Goal: Understand process/instructions: Learn how to perform a task or action

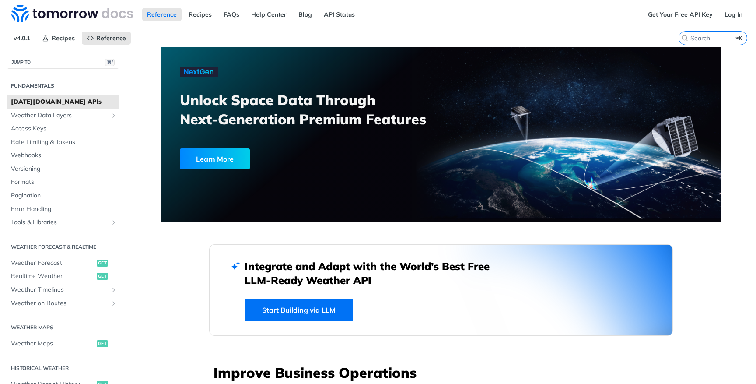
scroll to position [49, 0]
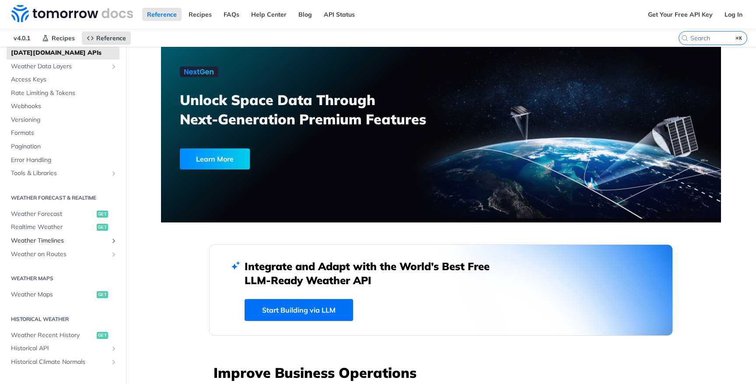
click at [37, 240] on span "Weather Timelines" at bounding box center [59, 240] width 97 height 9
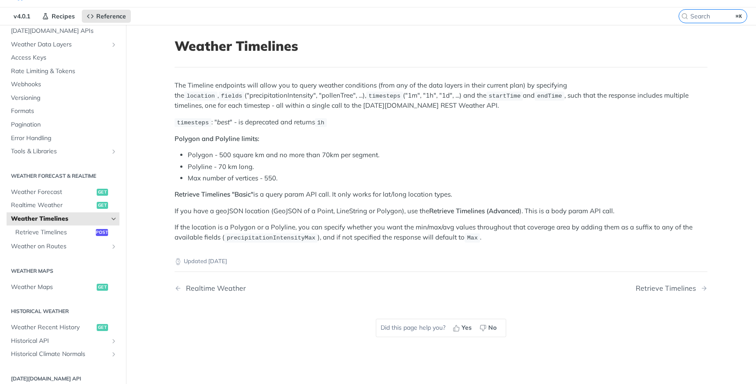
scroll to position [24, 0]
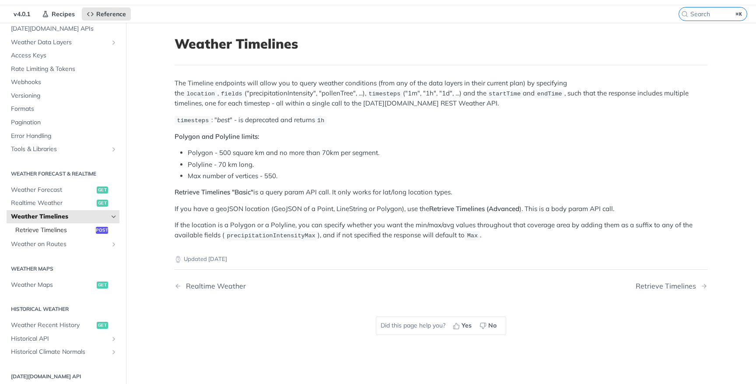
click at [54, 226] on span "Retrieve Timelines" at bounding box center [54, 230] width 78 height 9
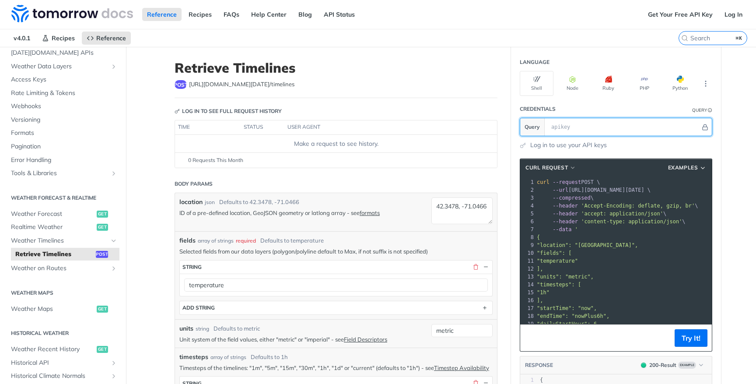
click at [587, 128] on input "text" at bounding box center [624, 127] width 154 height 18
paste input "bn8uV01q1ku03l0G62LncpICPnRE2wJ5"
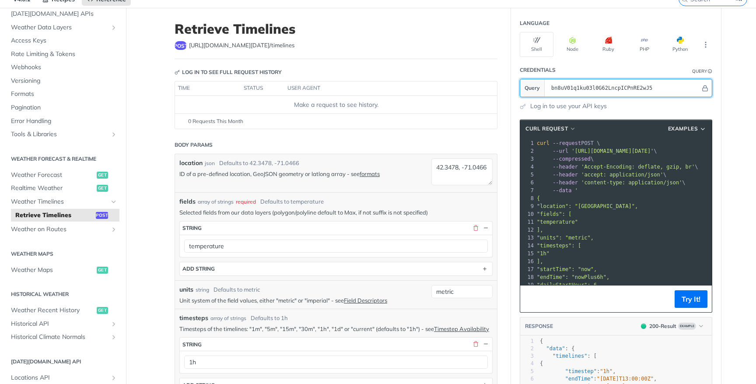
scroll to position [50, 0]
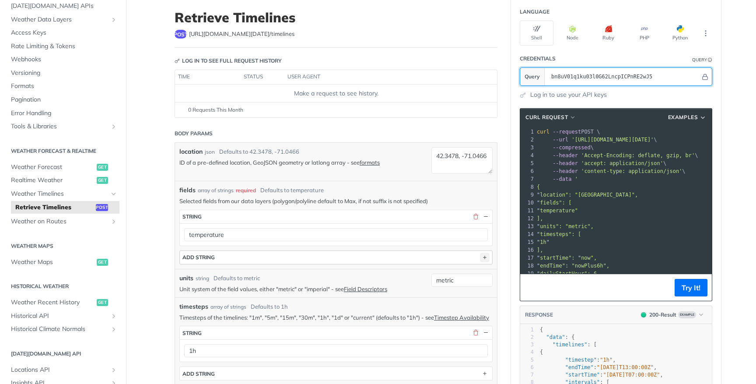
type input "bn8uV01q1ku03l0G62LncpICPnRE2wJ5"
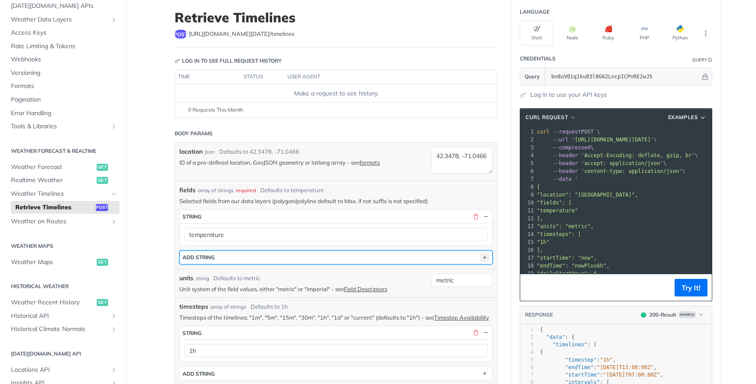
click at [480, 254] on icon "button" at bounding box center [485, 257] width 10 height 10
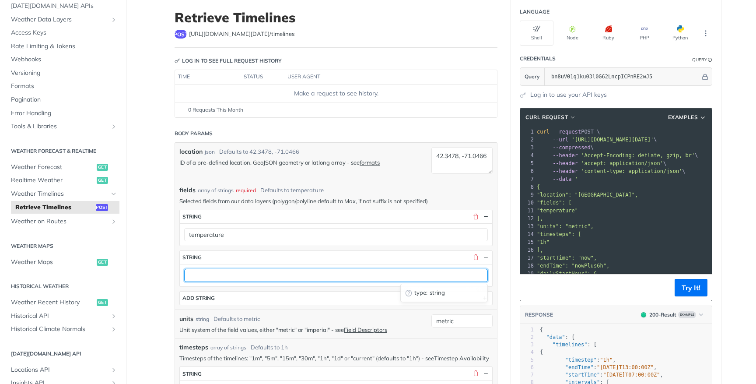
click at [203, 277] on input "text" at bounding box center [336, 275] width 304 height 13
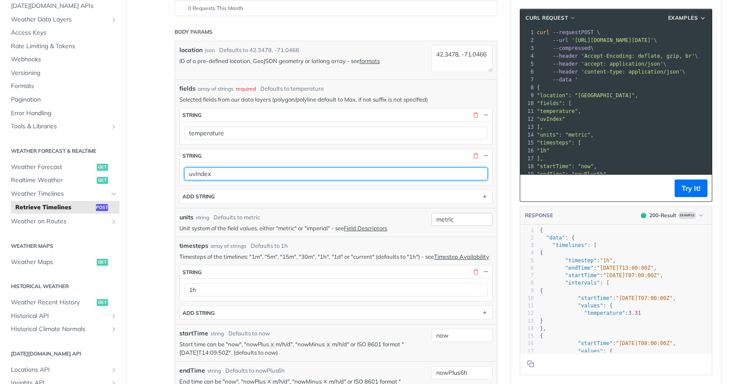
scroll to position [153, 0]
type input "uvIndex"
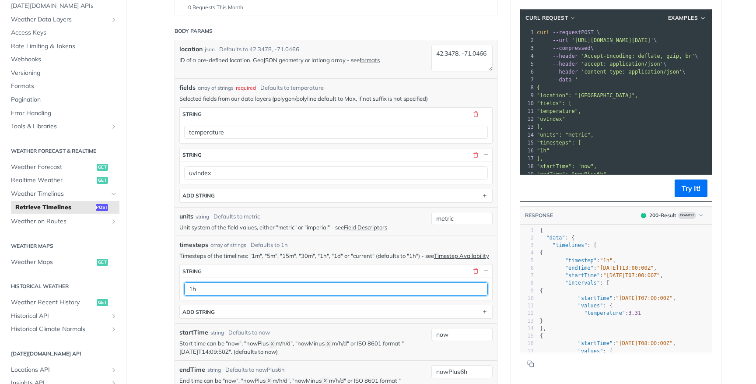
click at [210, 295] on input "1h" at bounding box center [336, 288] width 304 height 13
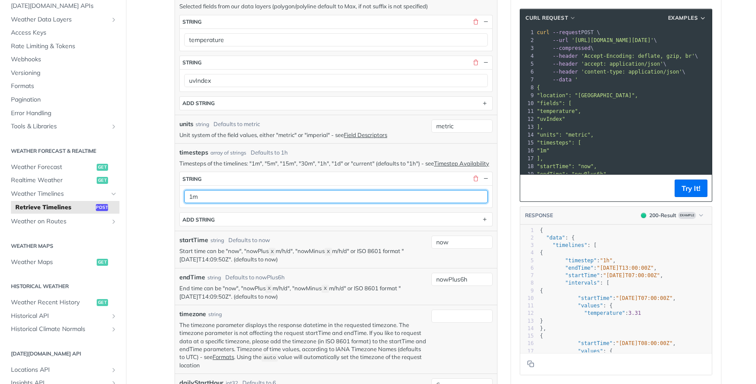
scroll to position [253, 0]
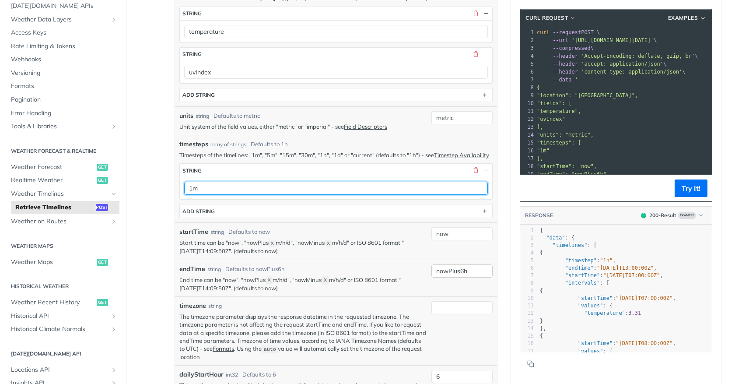
type input "1m"
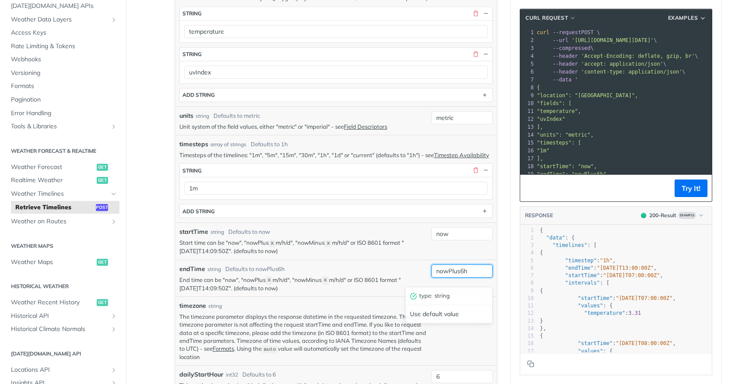
click at [462, 277] on input "nowPlus6h" at bounding box center [461, 270] width 61 height 13
type input "nowPlus1h"
click at [351, 292] on p "End time can be "now", "nowPlus X m/h/d", "nowMinus X m/h/d" or ISO 8601 format…" at bounding box center [303, 284] width 248 height 17
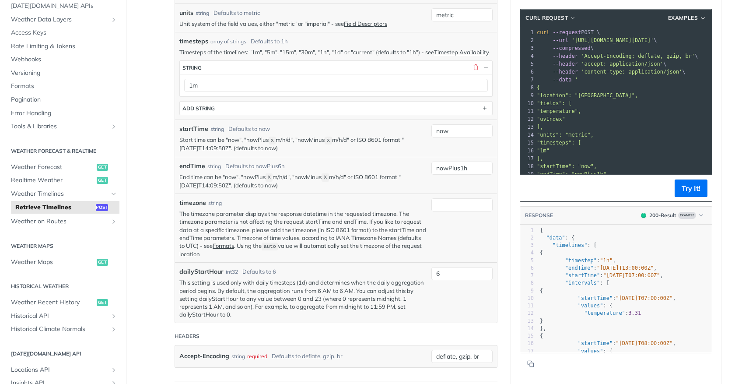
scroll to position [361, 0]
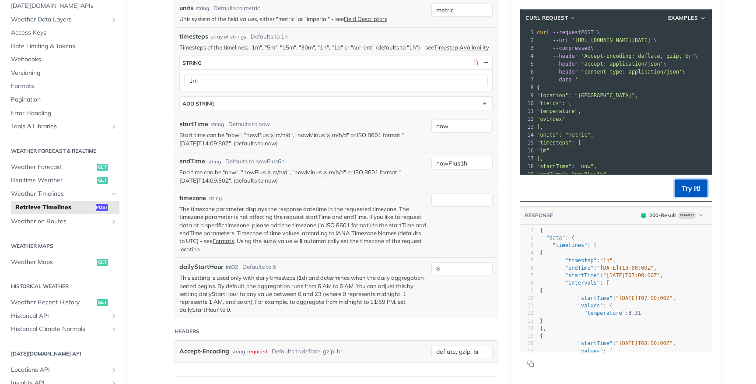
click at [702, 191] on button "Try It!" at bounding box center [691, 188] width 33 height 18
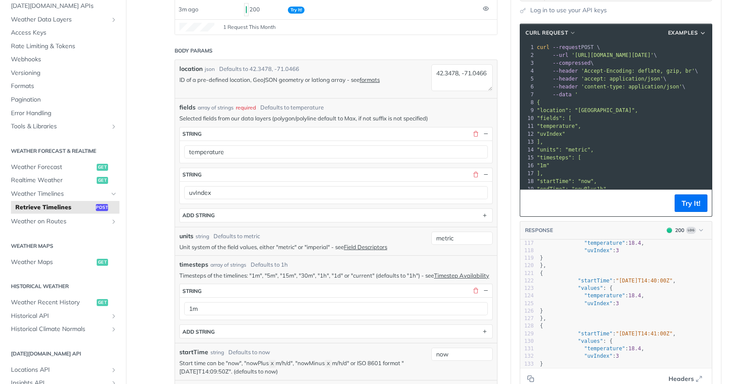
scroll to position [132, 0]
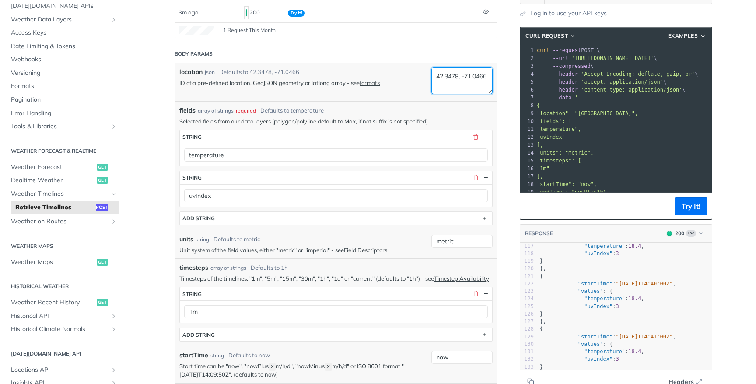
drag, startPoint x: 432, startPoint y: 74, endPoint x: 485, endPoint y: 95, distance: 57.0
click at [485, 95] on div "42.3478, -71.0466" at bounding box center [461, 81] width 61 height 29
paste textarea "31.170615299999994,-95.9879949"
type textarea "31.170615299999994,-95.9879949"
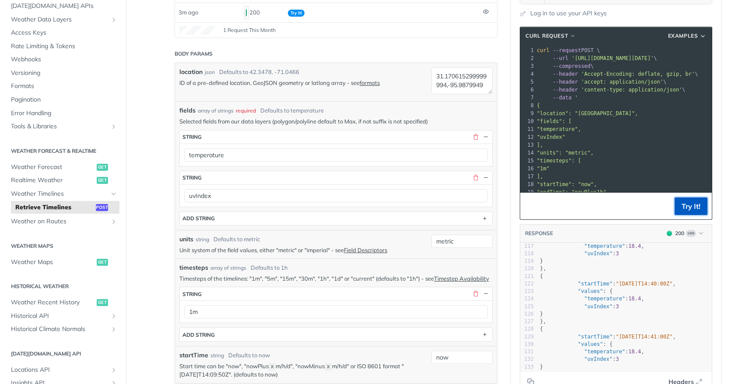
click at [694, 209] on button "Try It!" at bounding box center [691, 206] width 33 height 18
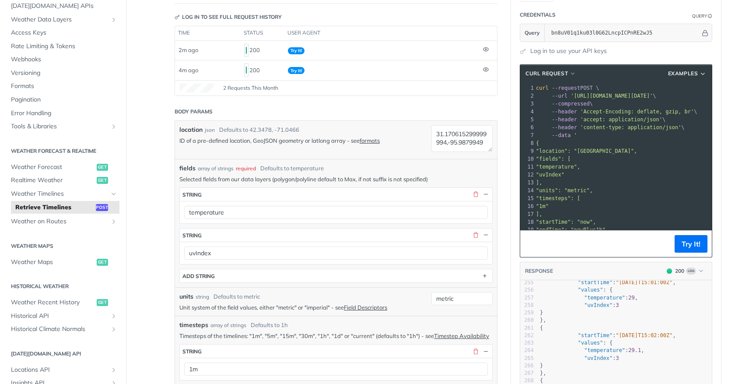
scroll to position [93, 0]
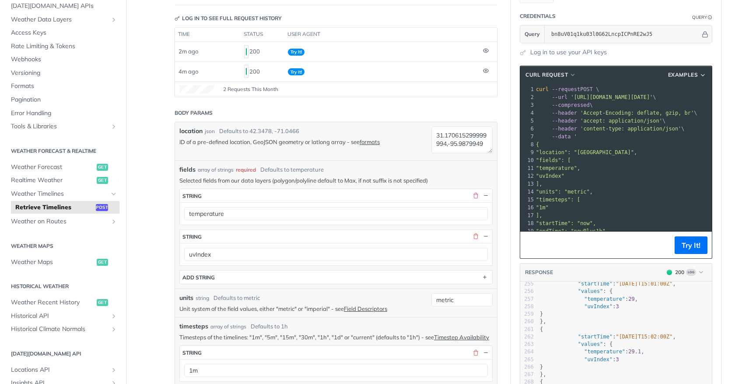
drag, startPoint x: 531, startPoint y: 88, endPoint x: 599, endPoint y: 183, distance: 117.3
click at [599, 183] on div "1 curl --request POST \ 2 --url 'https://api.tomorrow.io/v4/timelines?apikey=bn…" at bounding box center [679, 171] width 291 height 173
click at [537, 91] on span "curl" at bounding box center [543, 89] width 13 height 6
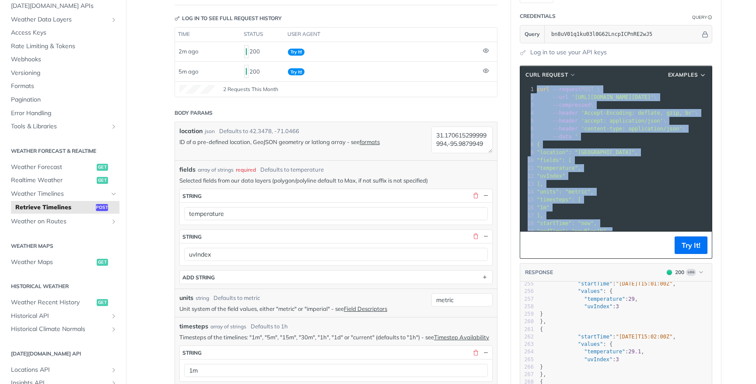
copy div "curl --request POST \ 2 --url 'https://api.tomorrow.io/v4/timelines?apikey=bn8u…"
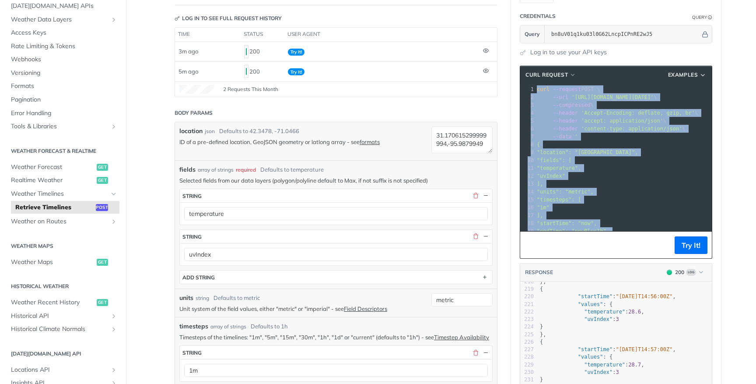
scroll to position [1597, 0]
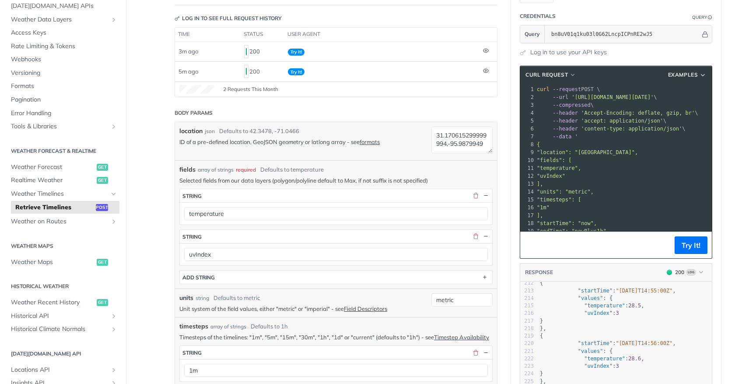
click at [594, 340] on span ""startTime"" at bounding box center [595, 343] width 35 height 6
type textarea "{ "data": { "timelines": [ { "timestep": "1m", "endTime": "2025-08-21T15:26:00Z…"
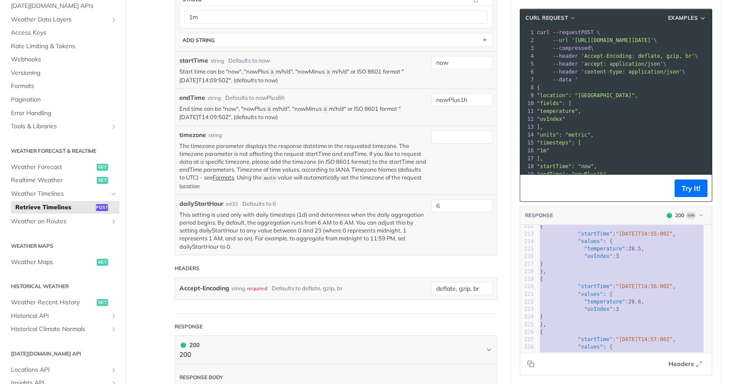
scroll to position [439, 0]
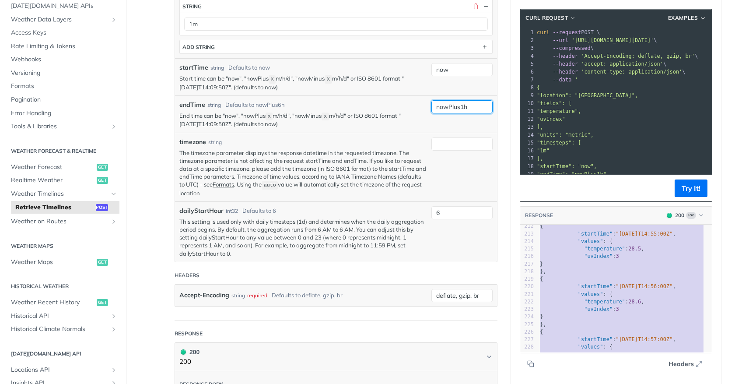
click at [467, 110] on input "nowPlus1h" at bounding box center [461, 106] width 61 height 13
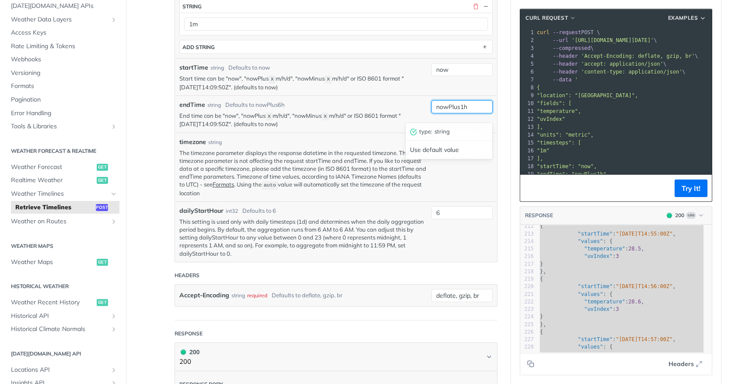
click at [469, 113] on input "nowPlus1h" at bounding box center [461, 106] width 61 height 13
type input "nowPlus1m"
click at [683, 191] on button "Try It!" at bounding box center [691, 188] width 33 height 18
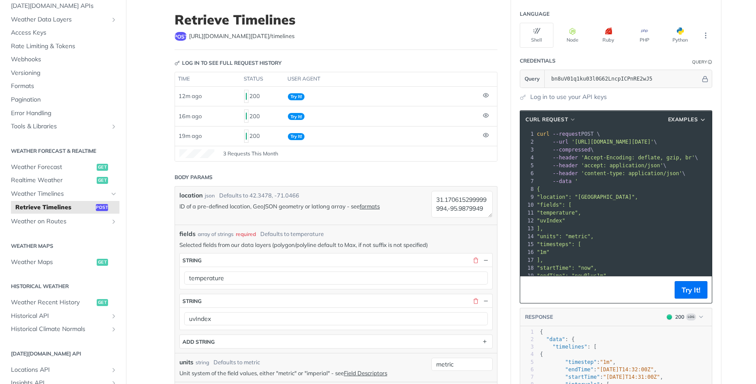
scroll to position [0, 0]
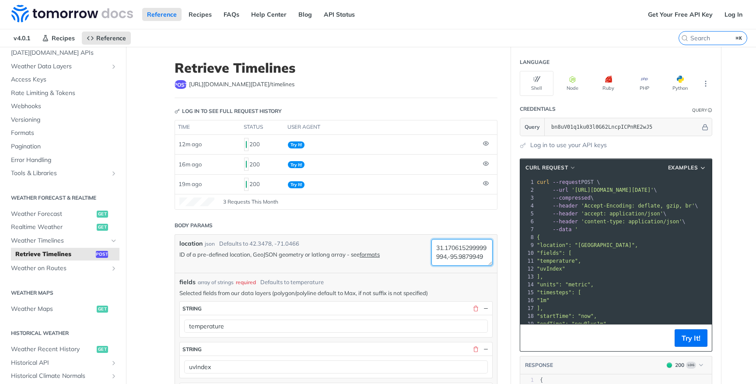
drag, startPoint x: 433, startPoint y: 243, endPoint x: 469, endPoint y: 269, distance: 44.8
click at [469, 269] on div "location json Defaults to 42.3478, -71.0466 ID of a pre-defined location, GeoJS…" at bounding box center [336, 254] width 322 height 38
paste textarea "5.6895 Longitude: 139.6917"
drag, startPoint x: 468, startPoint y: 256, endPoint x: 420, endPoint y: 250, distance: 48.0
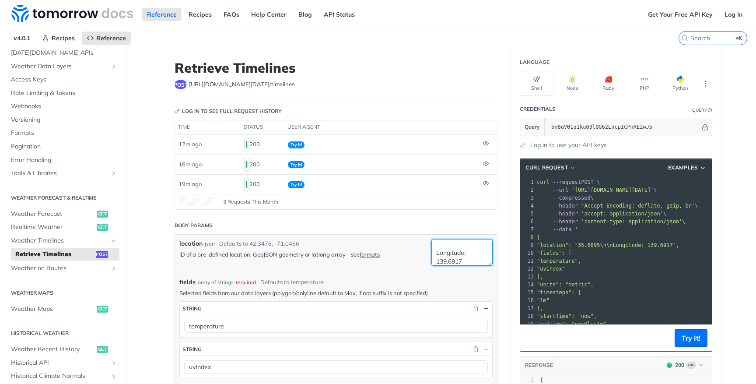
click at [420, 250] on div "location json Defaults to 42.3478, -71.0466 ID of a pre-defined location, GeoJS…" at bounding box center [336, 254] width 322 height 38
type textarea "35.6895,139.6917"
click at [682, 340] on button "Try It!" at bounding box center [691, 338] width 33 height 18
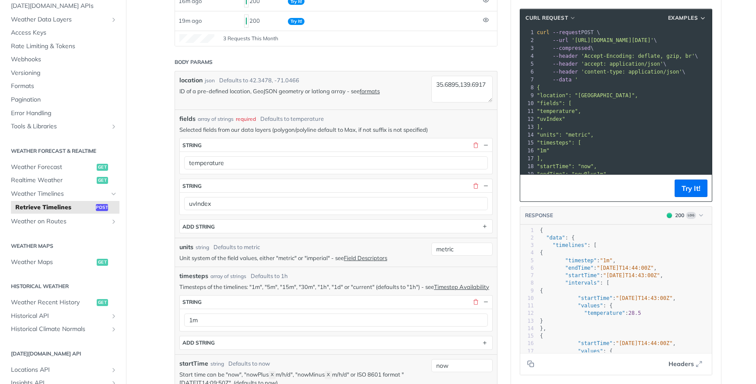
scroll to position [64, 0]
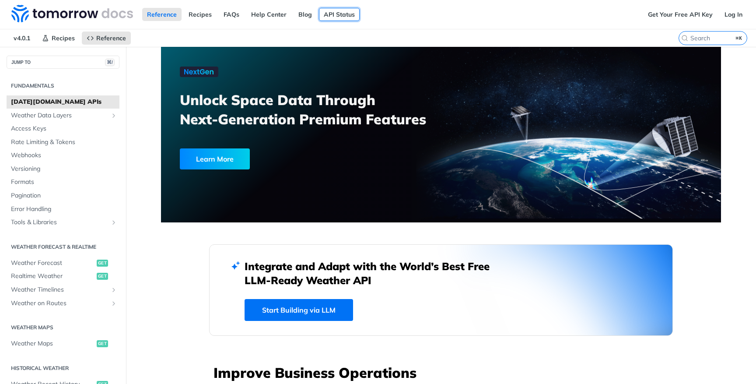
click at [342, 19] on link "API Status" at bounding box center [339, 14] width 41 height 13
